Goal: Task Accomplishment & Management: Use online tool/utility

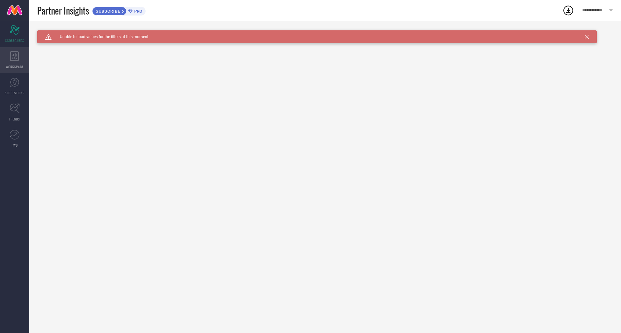
click at [17, 63] on div "WORKSPACE" at bounding box center [14, 60] width 29 height 26
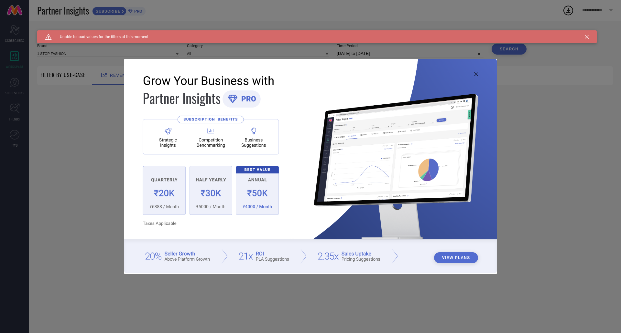
type input "1 STOP FASHION"
type input "All"
click at [461, 259] on button "View Plans" at bounding box center [456, 258] width 44 height 11
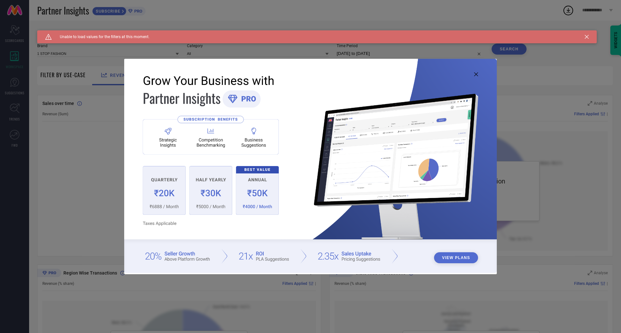
click at [164, 192] on img at bounding box center [310, 166] width 373 height 214
